Goal: Information Seeking & Learning: Learn about a topic

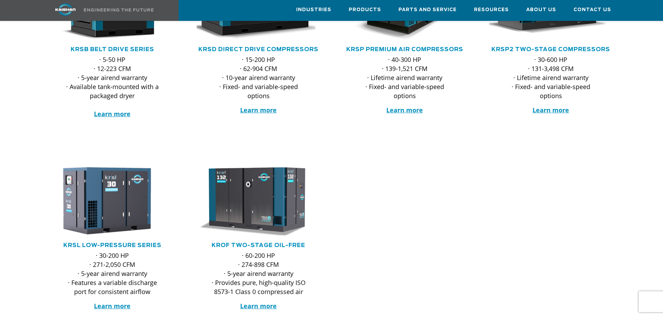
scroll to position [209, 0]
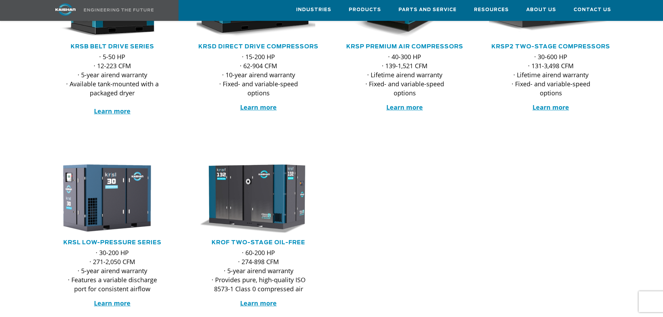
click at [549, 64] on p "· 30-600 HP · 131-3,498 CFM · Lifetime airend warranty · Fixed- and variable-sp…" at bounding box center [551, 74] width 96 height 45
click at [552, 103] on strong "Learn more" at bounding box center [550, 107] width 37 height 8
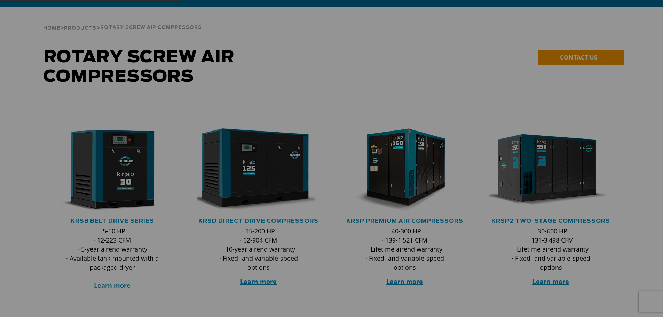
scroll to position [35, 0]
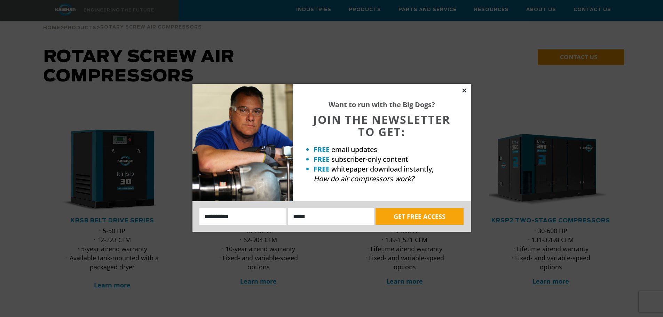
click at [461, 90] on icon at bounding box center [464, 90] width 6 height 6
